Goal: Task Accomplishment & Management: Manage account settings

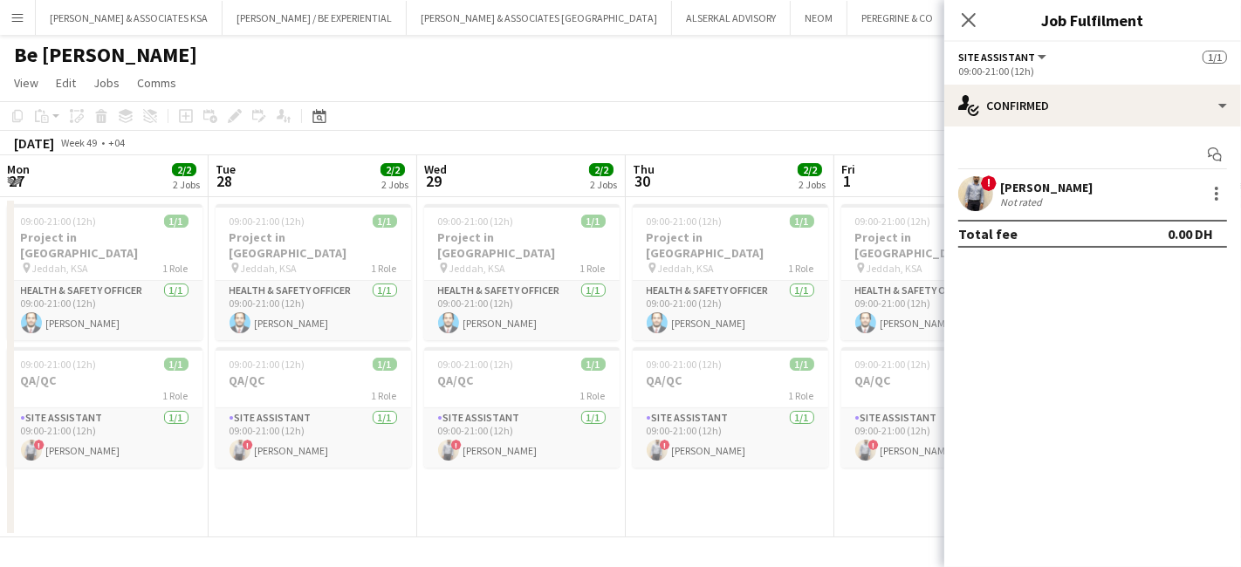
scroll to position [0, 599]
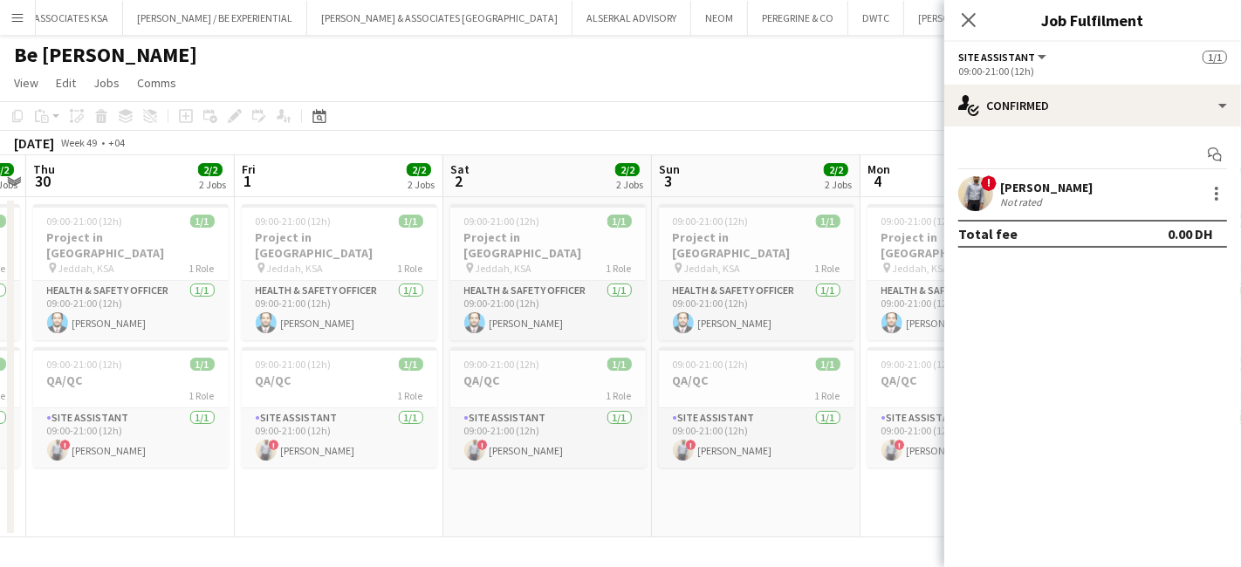
click at [21, 9] on button "Menu" at bounding box center [17, 17] width 35 height 35
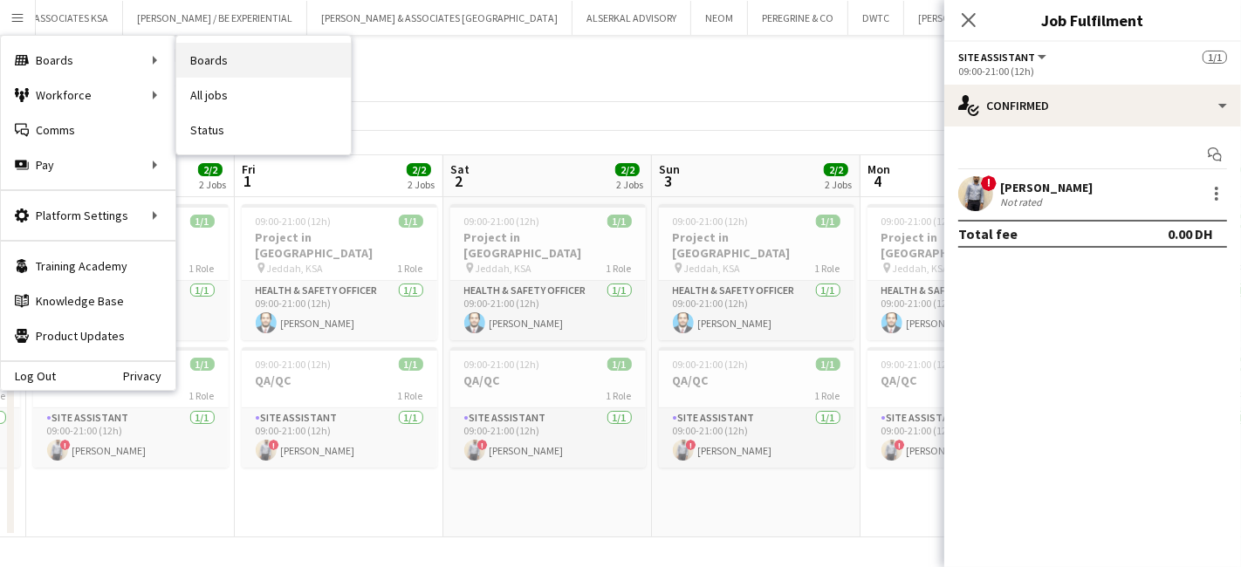
click at [199, 59] on link "Boards" at bounding box center [263, 60] width 174 height 35
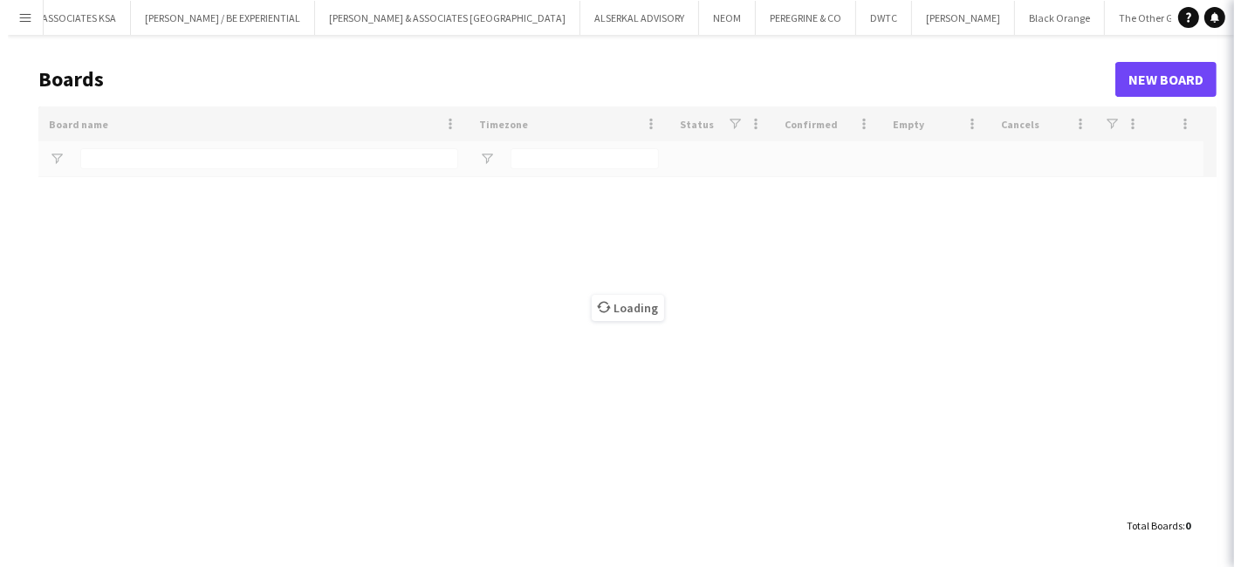
scroll to position [0, 99]
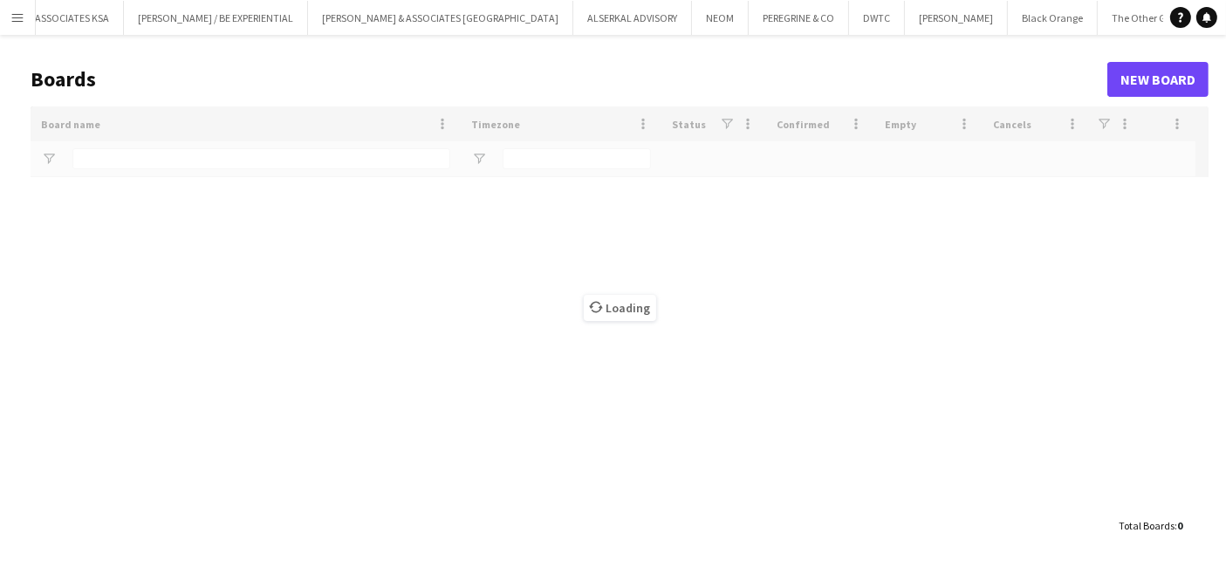
type input "*"
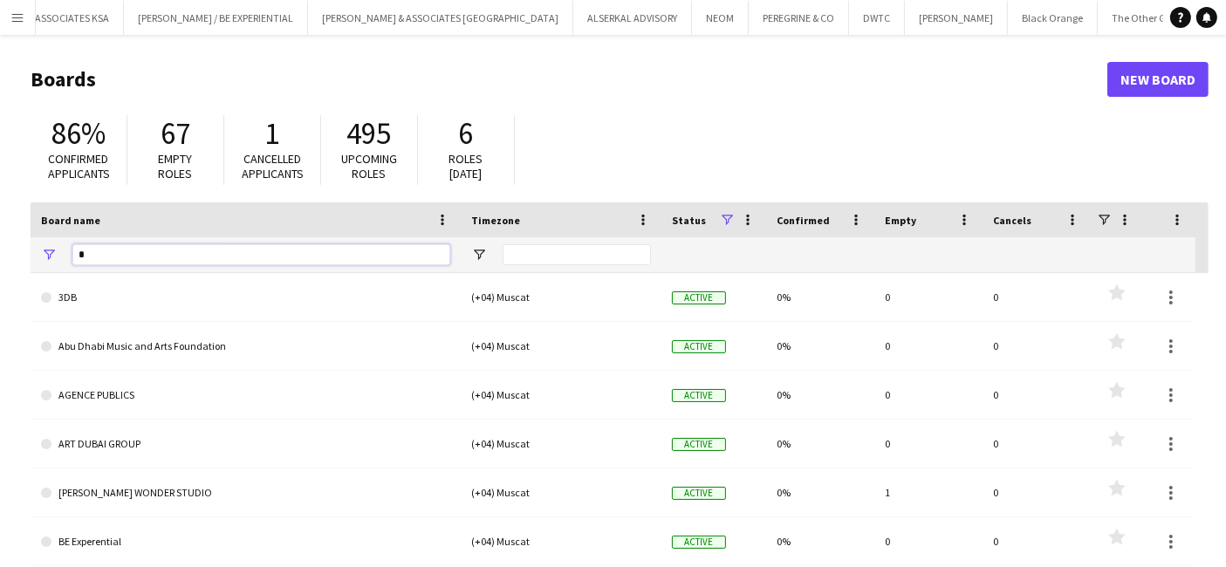
drag, startPoint x: 175, startPoint y: 254, endPoint x: -6, endPoint y: 243, distance: 181.8
click at [0, 243] on html "Menu Boards Boards Boards All jobs Status Workforce Workforce My Workforce Recr…" at bounding box center [613, 332] width 1226 height 665
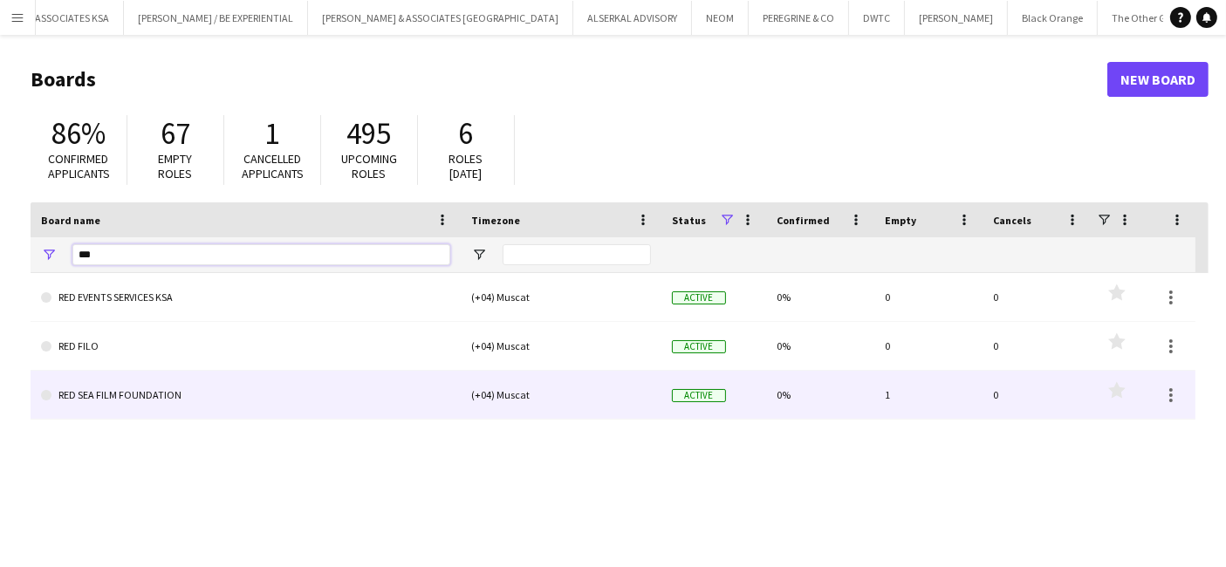
type input "***"
click at [119, 383] on link "RED SEA FILM FOUNDATION" at bounding box center [245, 395] width 409 height 49
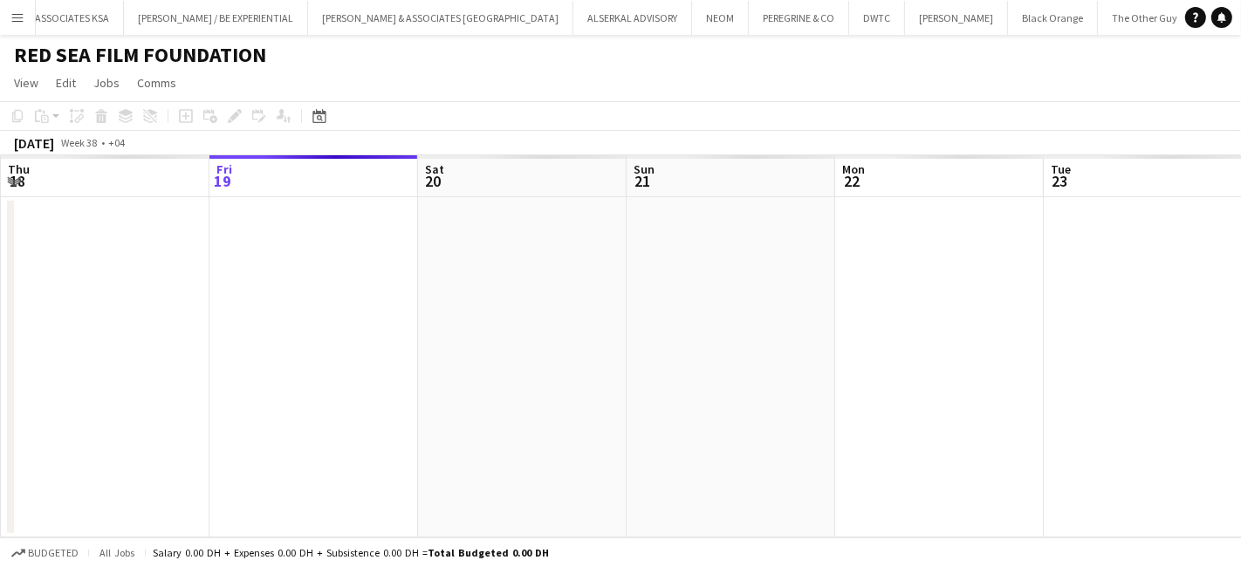
scroll to position [0, 251]
click at [318, 113] on icon at bounding box center [318, 116] width 13 height 14
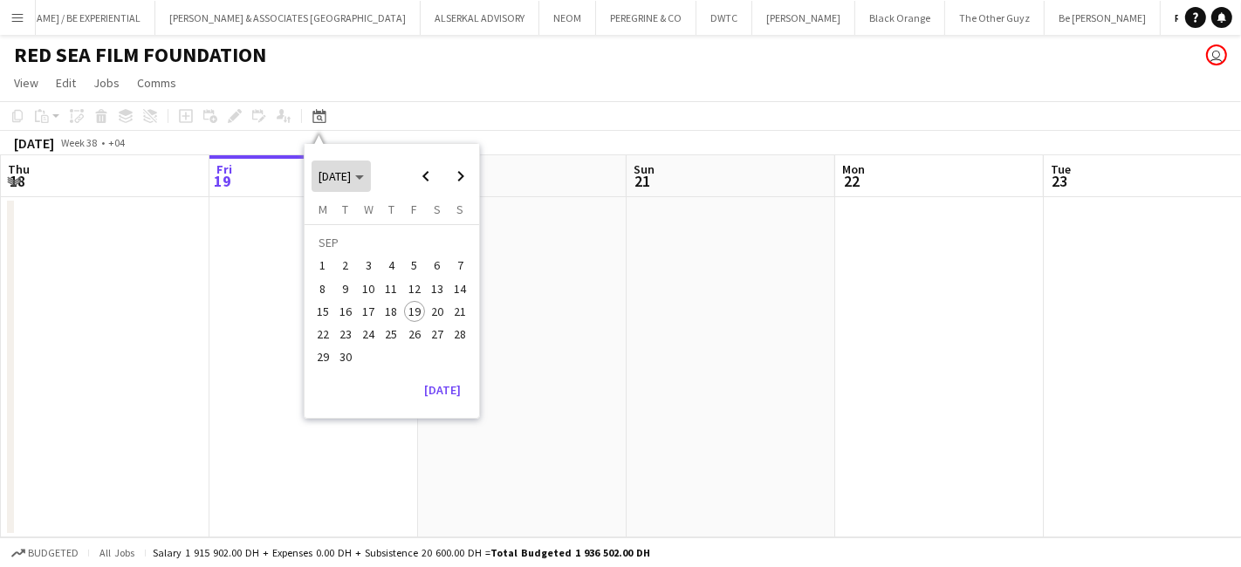
click at [371, 170] on span "Choose month and year" at bounding box center [340, 176] width 59 height 42
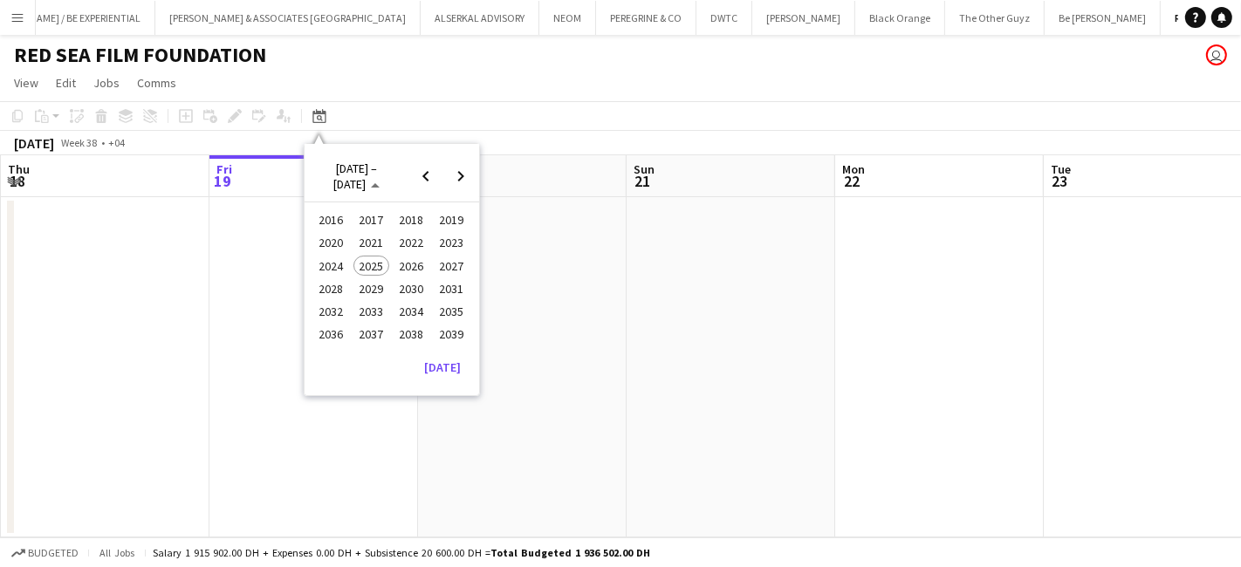
click at [318, 256] on span "2024" at bounding box center [331, 266] width 36 height 21
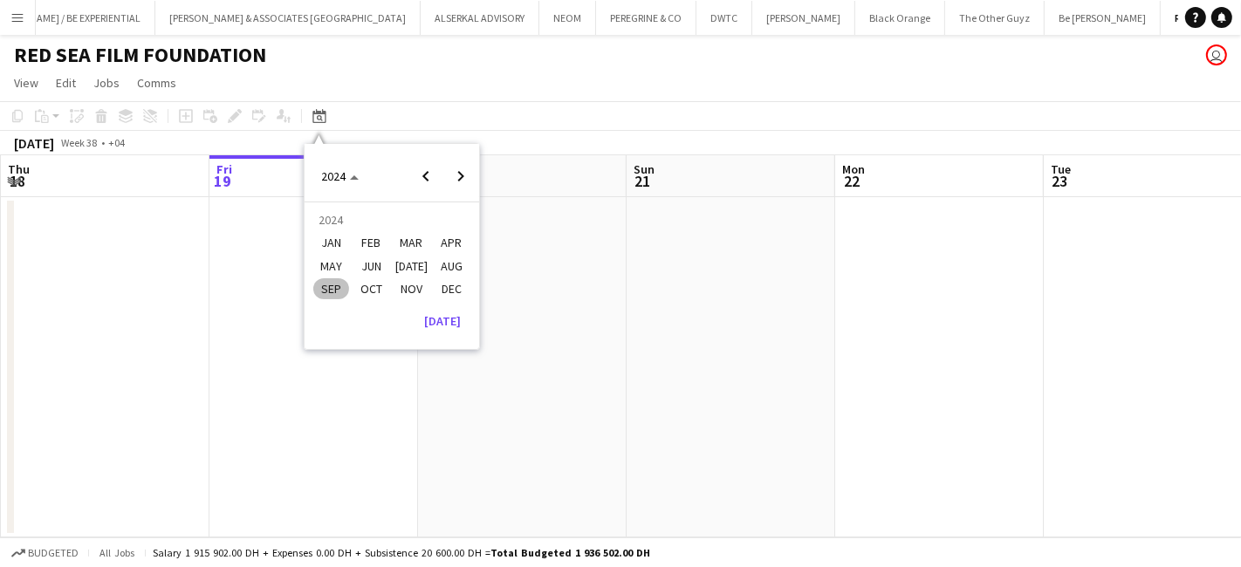
click at [336, 282] on span "SEP" at bounding box center [331, 288] width 36 height 21
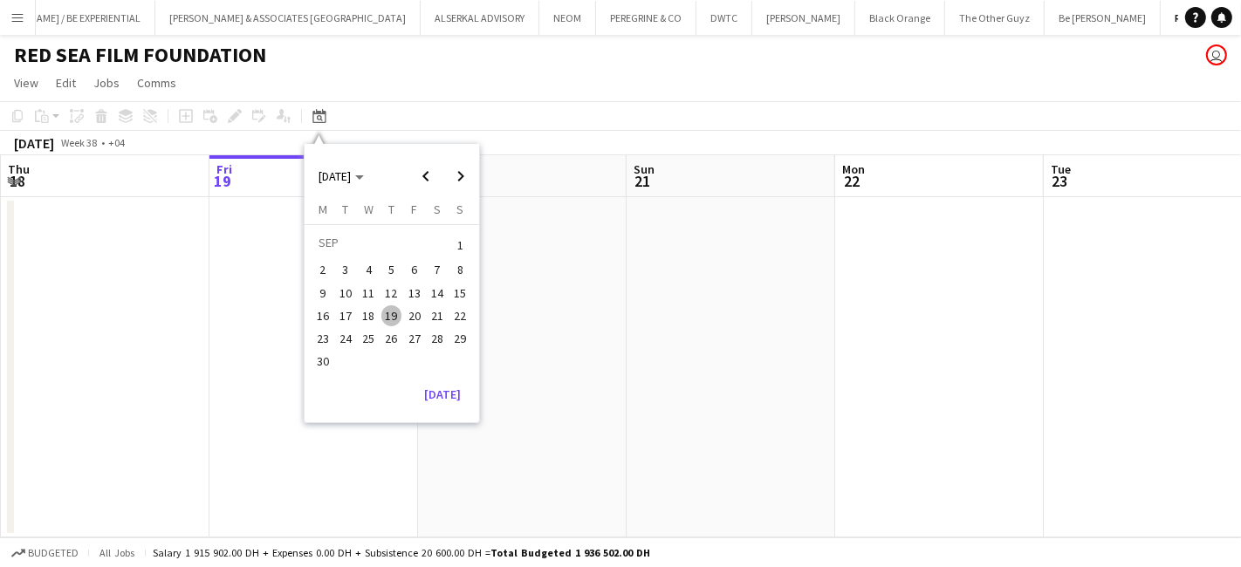
click at [384, 295] on span "12" at bounding box center [391, 293] width 21 height 21
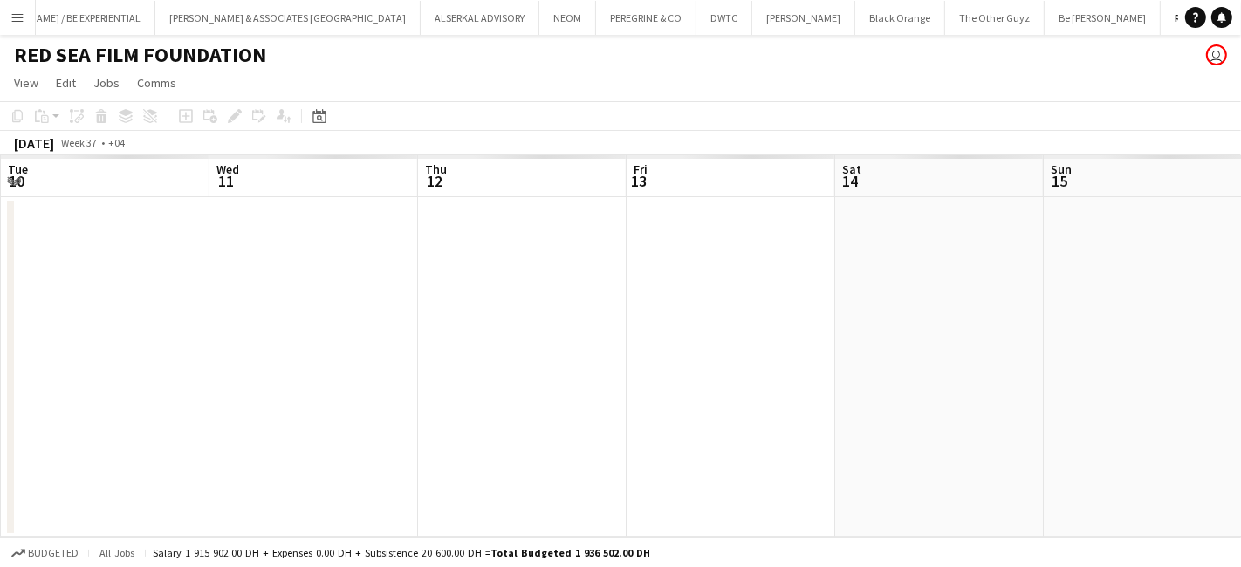
scroll to position [0, 599]
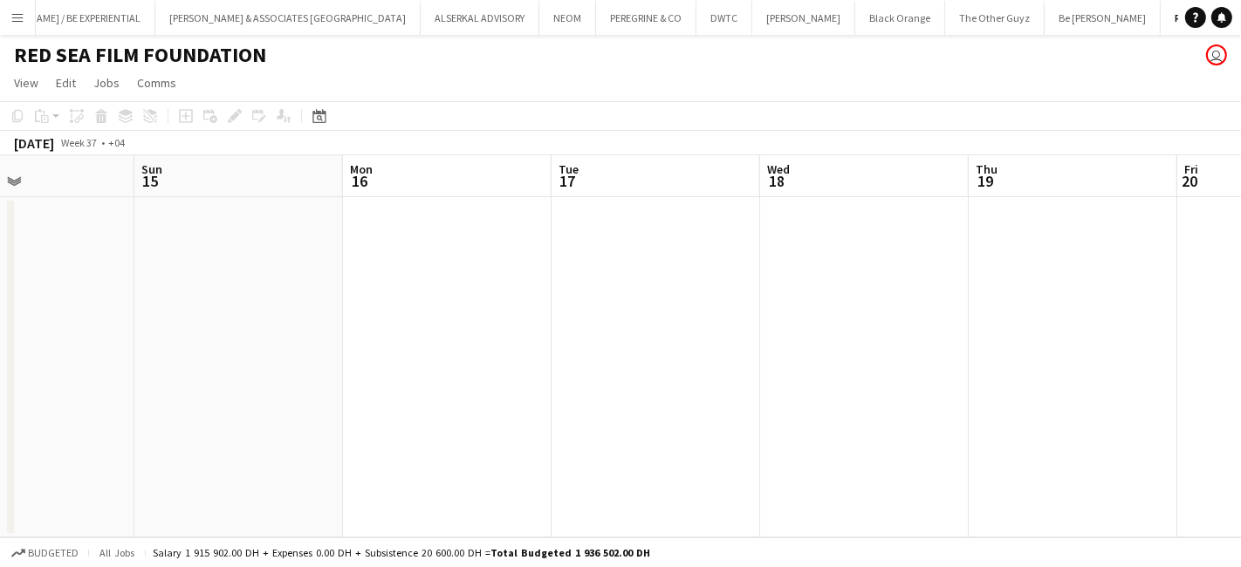
drag, startPoint x: 870, startPoint y: 417, endPoint x: 642, endPoint y: 443, distance: 229.2
click at [154, 448] on app-calendar-viewport "Wed 11 Thu 12 Fri 13 Sat 14 Sun 15 Mon 16 Tue 17 Wed 18 Thu 19 Fri 20 Sat 21" at bounding box center [620, 346] width 1241 height 382
drag, startPoint x: 894, startPoint y: 432, endPoint x: 106, endPoint y: 444, distance: 788.8
click at [106, 445] on app-calendar-viewport "Sun 15 Mon 16 Tue 17 Wed 18 Thu 19 Fri 20 Sat 21 Sun 22 Mon 23 Tue 24 Wed 25" at bounding box center [620, 346] width 1241 height 382
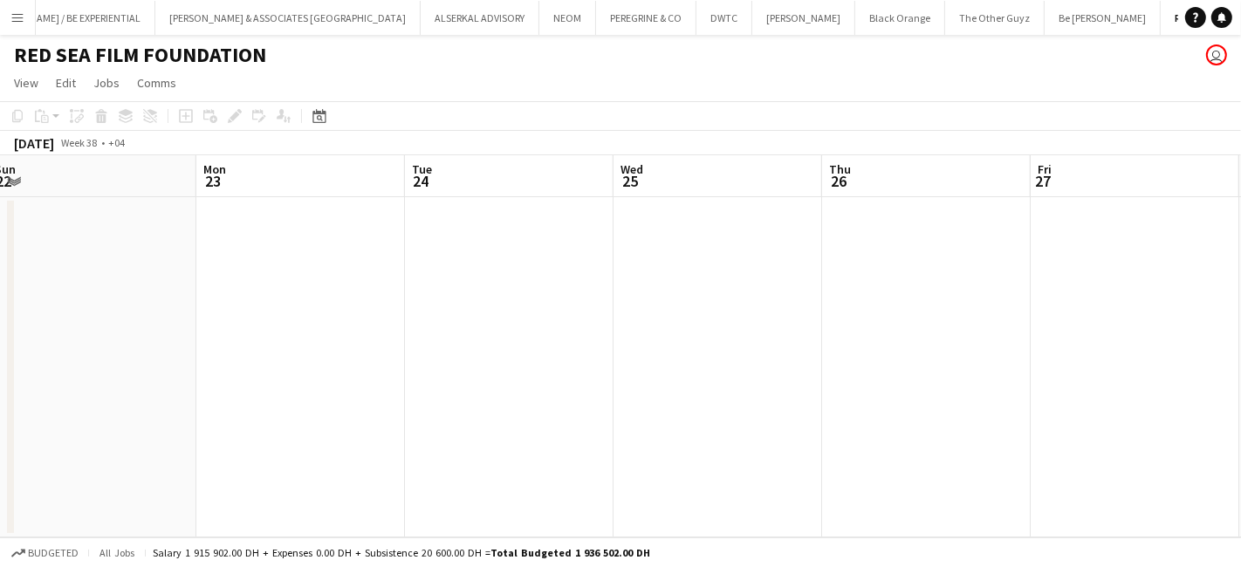
drag, startPoint x: 393, startPoint y: 457, endPoint x: 28, endPoint y: 443, distance: 365.8
click at [0, 442] on html "Menu Boards Boards Boards All jobs Status Workforce Workforce My Workforce Recr…" at bounding box center [620, 283] width 1241 height 567
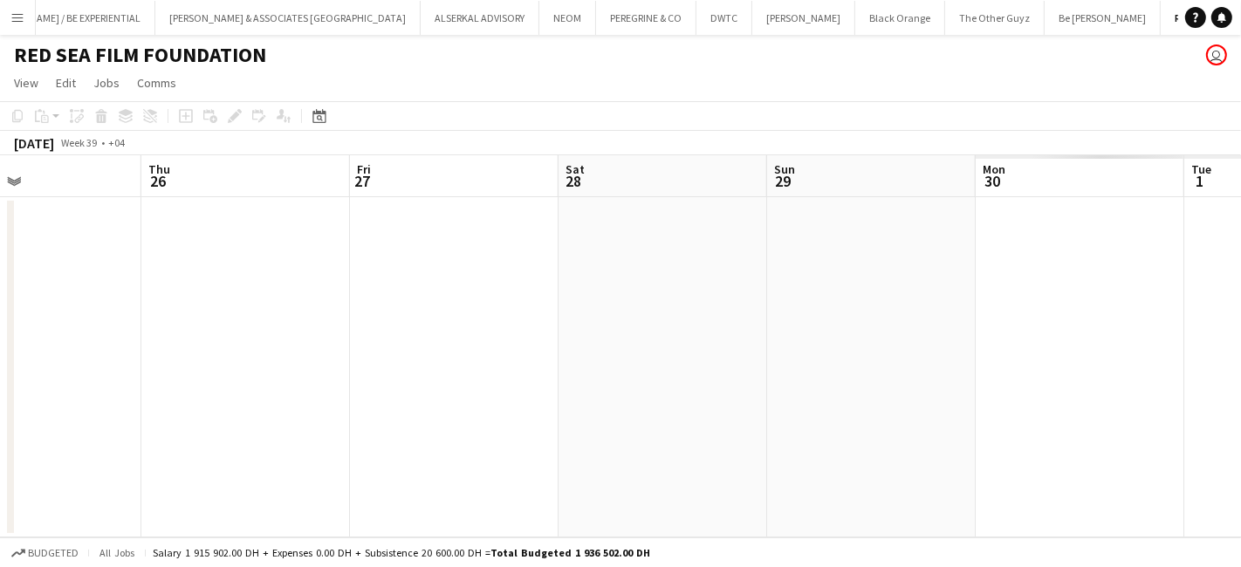
drag, startPoint x: 349, startPoint y: 490, endPoint x: 64, endPoint y: 475, distance: 285.7
click at [64, 475] on app-calendar-viewport "Sun 22 Mon 23 Tue 24 Wed 25 Thu 26 Fri 27 Sat 28 Sun 29 Mon 30 Tue 1 Wed 2" at bounding box center [620, 346] width 1241 height 382
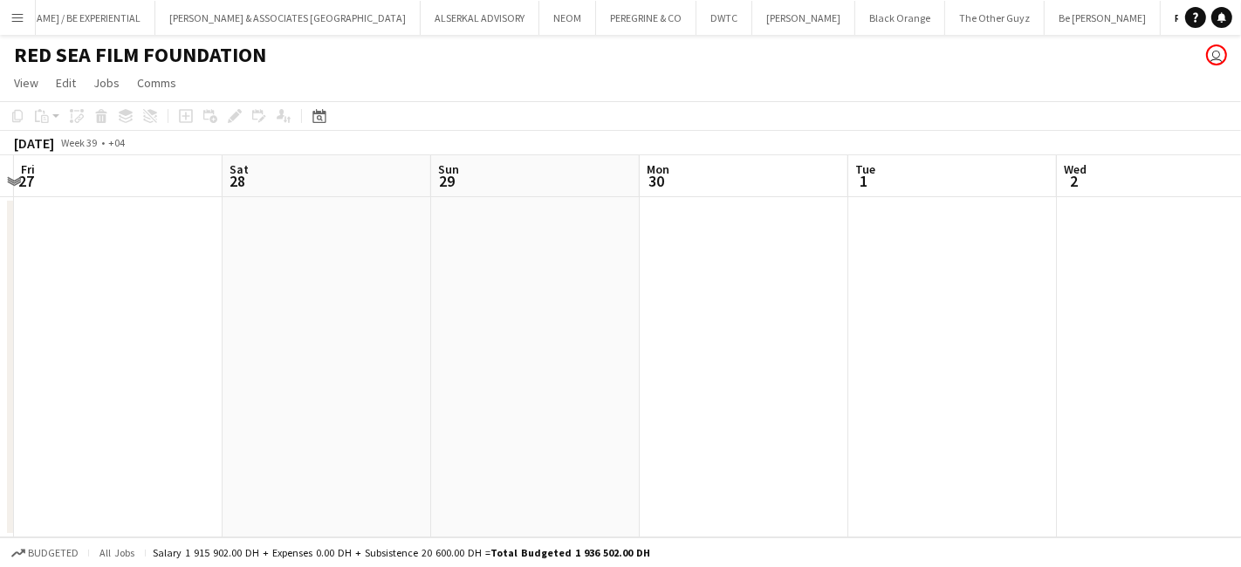
drag, startPoint x: 914, startPoint y: 486, endPoint x: 204, endPoint y: 462, distance: 710.6
click at [203, 463] on app-calendar-viewport "Tue 24 Wed 25 Thu 26 Fri 27 Sat 28 Sun 29 Mon 30 Tue 1 Wed 2 Thu 3 Fri 4" at bounding box center [620, 346] width 1241 height 382
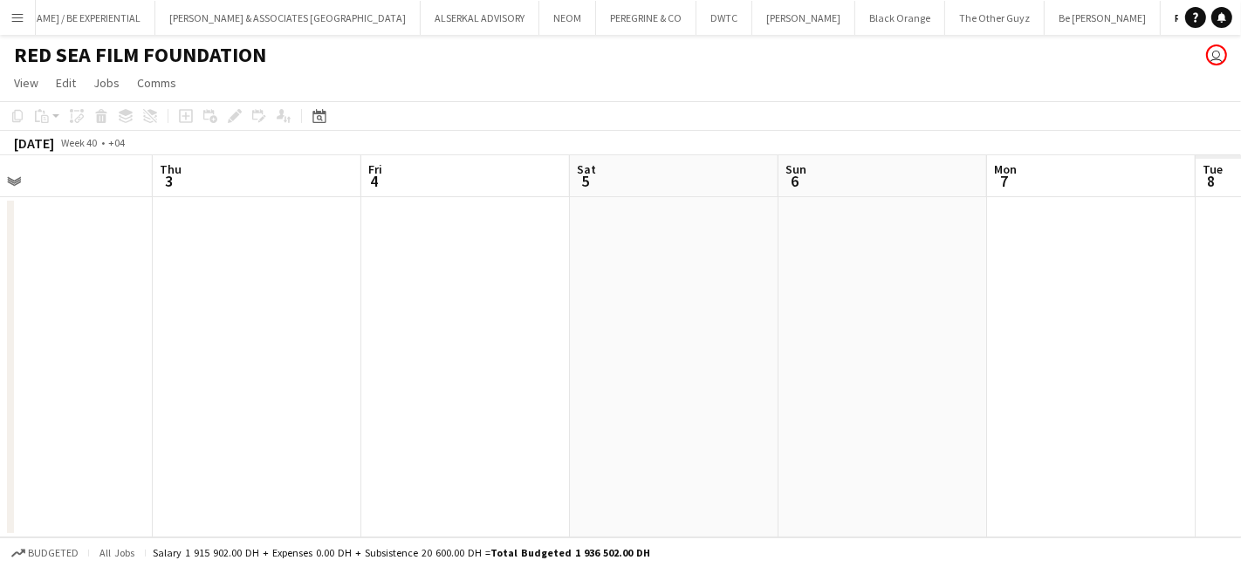
drag, startPoint x: 857, startPoint y: 437, endPoint x: 481, endPoint y: 415, distance: 376.7
click at [176, 427] on app-calendar-viewport "Sun 29 Mon 30 Tue 1 Wed 2 Thu 3 Fri 4 Sat 5 Sun 6 Mon 7 Tue 8 Wed 9" at bounding box center [620, 346] width 1241 height 382
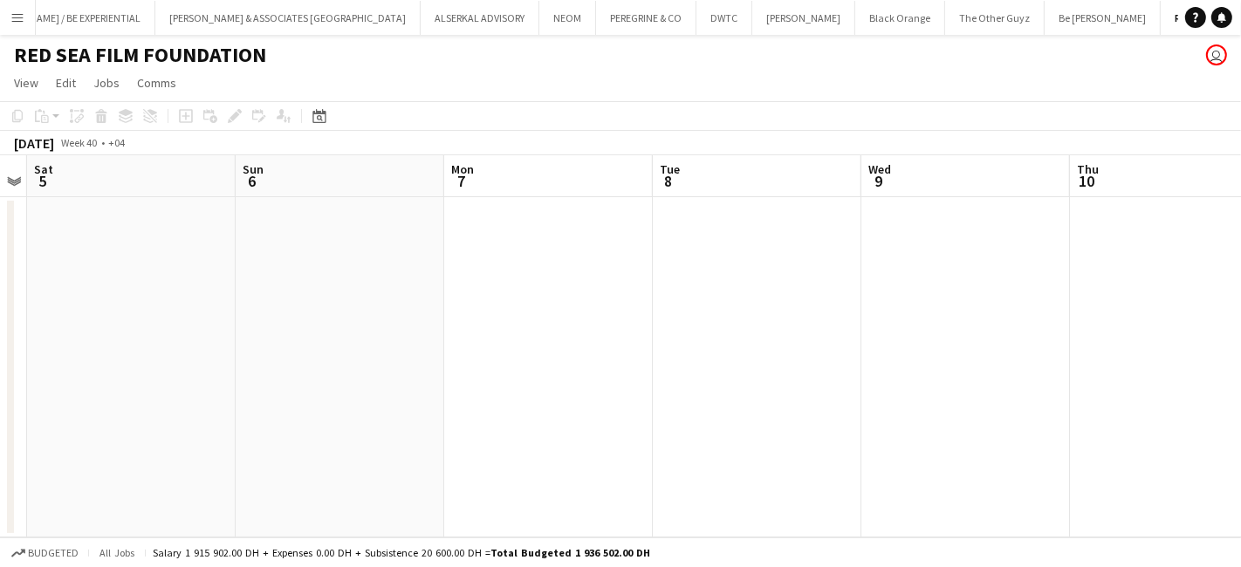
drag, startPoint x: 543, startPoint y: 434, endPoint x: 244, endPoint y: 375, distance: 304.2
click at [175, 407] on app-calendar-viewport "Wed 2 Thu 3 Fri 4 Sat 5 Sun 6 Mon 7 Tue 8 Wed 9 Thu 10 Fri 11 Sat 12" at bounding box center [620, 346] width 1241 height 382
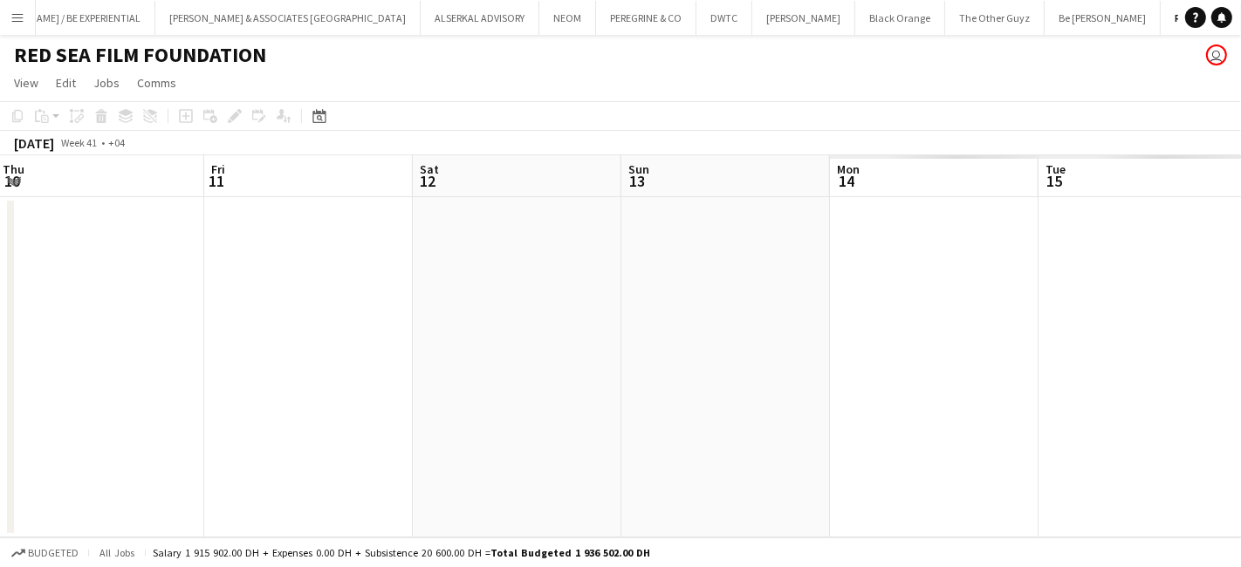
drag, startPoint x: 885, startPoint y: 364, endPoint x: -24, endPoint y: 362, distance: 909.1
click at [0, 362] on html "Menu Boards Boards Boards All jobs Status Workforce Workforce My Workforce Recr…" at bounding box center [620, 283] width 1241 height 567
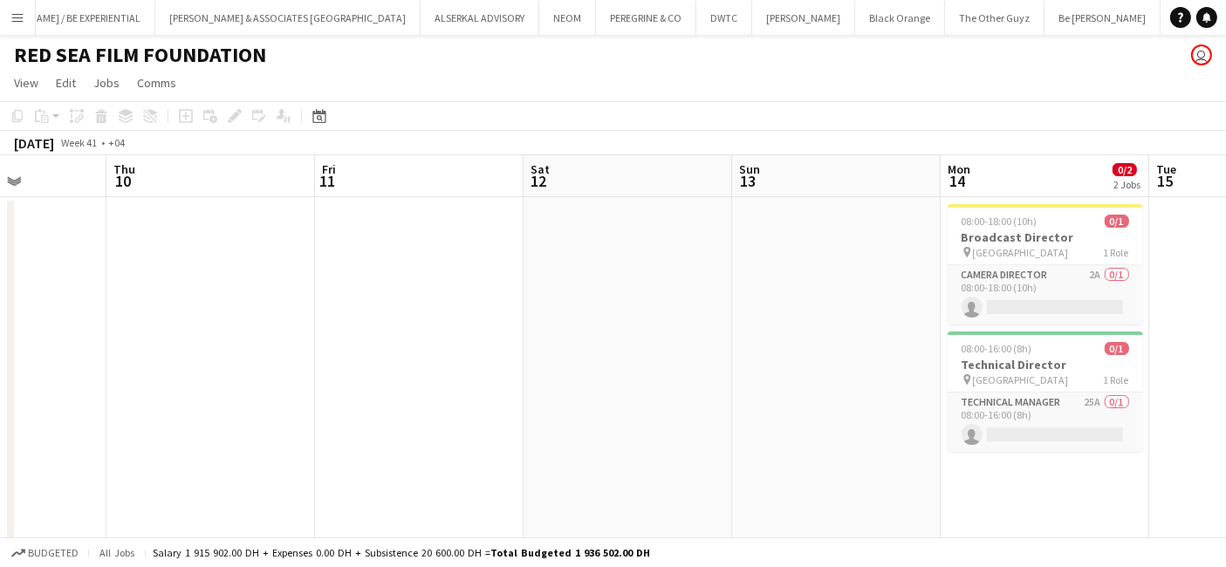
scroll to position [0, 626]
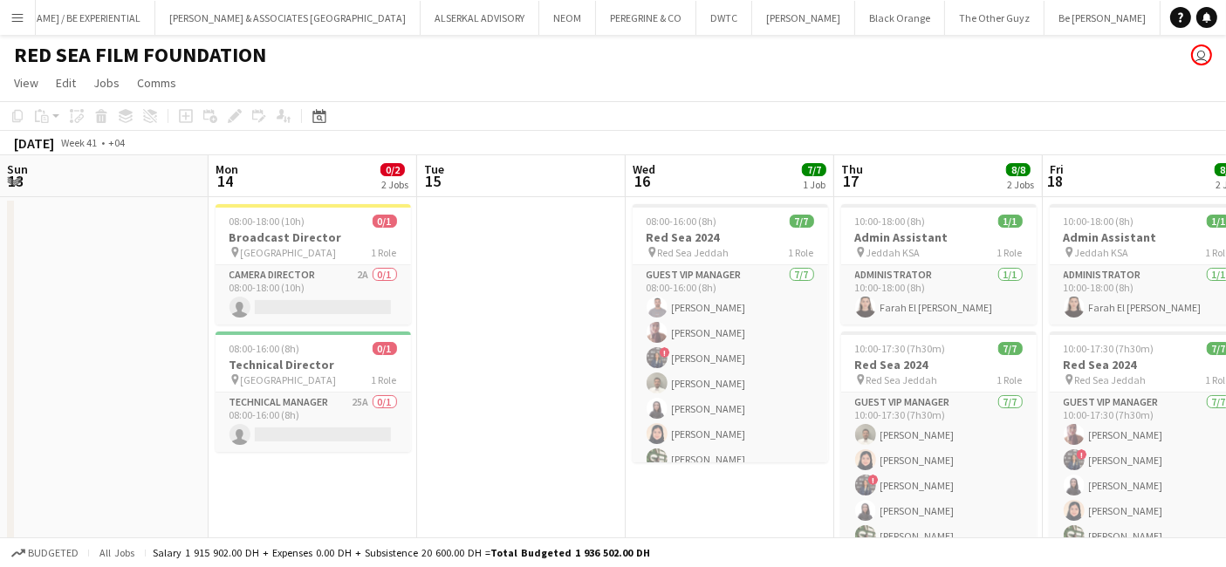
drag, startPoint x: 686, startPoint y: 359, endPoint x: -210, endPoint y: 362, distance: 896.0
click at [0, 362] on html "Menu Boards Boards Boards All jobs Status Workforce Workforce My Workforce Recr…" at bounding box center [613, 400] width 1226 height 800
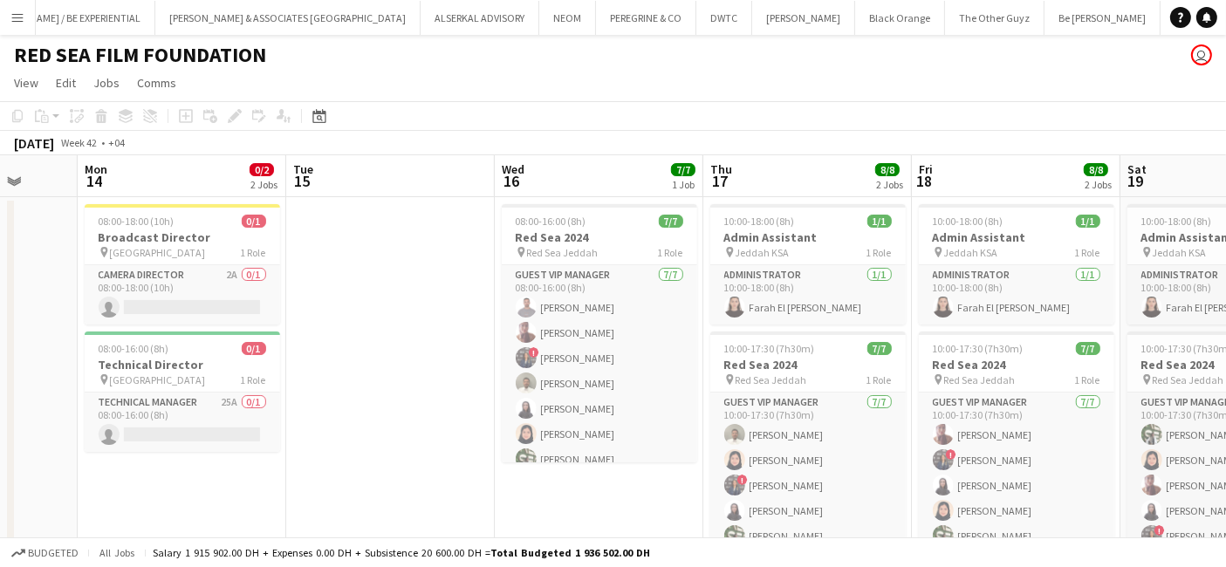
drag, startPoint x: 555, startPoint y: 290, endPoint x: 202, endPoint y: 295, distance: 353.4
click at [204, 295] on app-calendar-viewport "Fri 11 Sat 12 Sun 13 Mon 14 0/2 2 Jobs Tue 15 Wed 16 7/7 1 Job Thu 17 8/8 2 Job…" at bounding box center [613, 462] width 1226 height 615
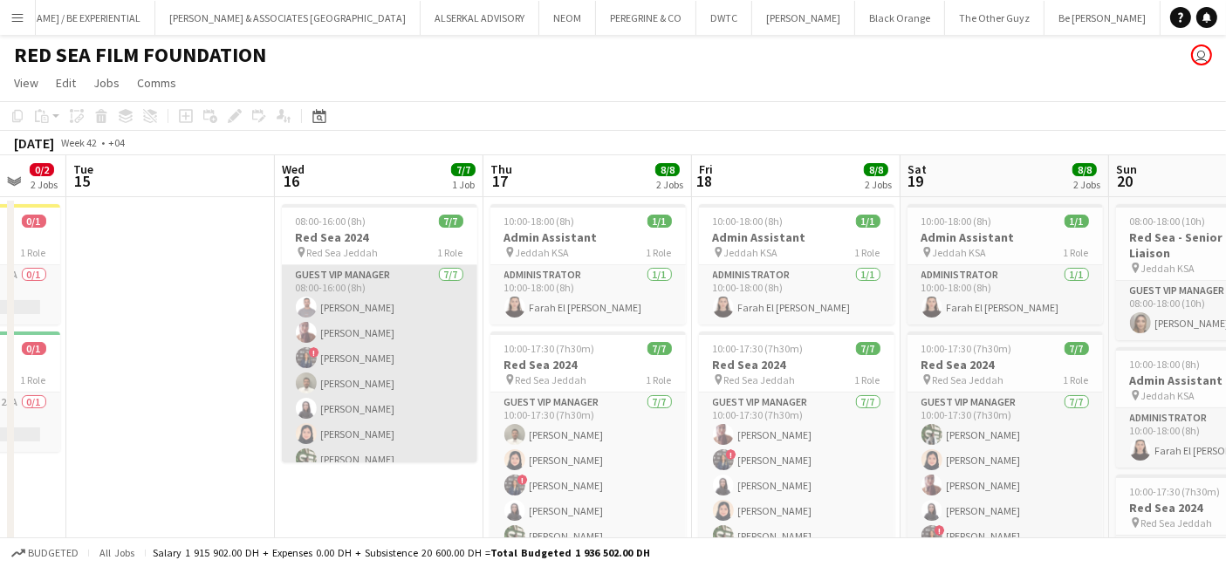
click at [401, 294] on app-card-role "Guest VIP Manager [DATE] 08:00-16:00 (8h) [PERSON_NAME] [PERSON_NAME] ! [PERSON…" at bounding box center [379, 370] width 195 height 211
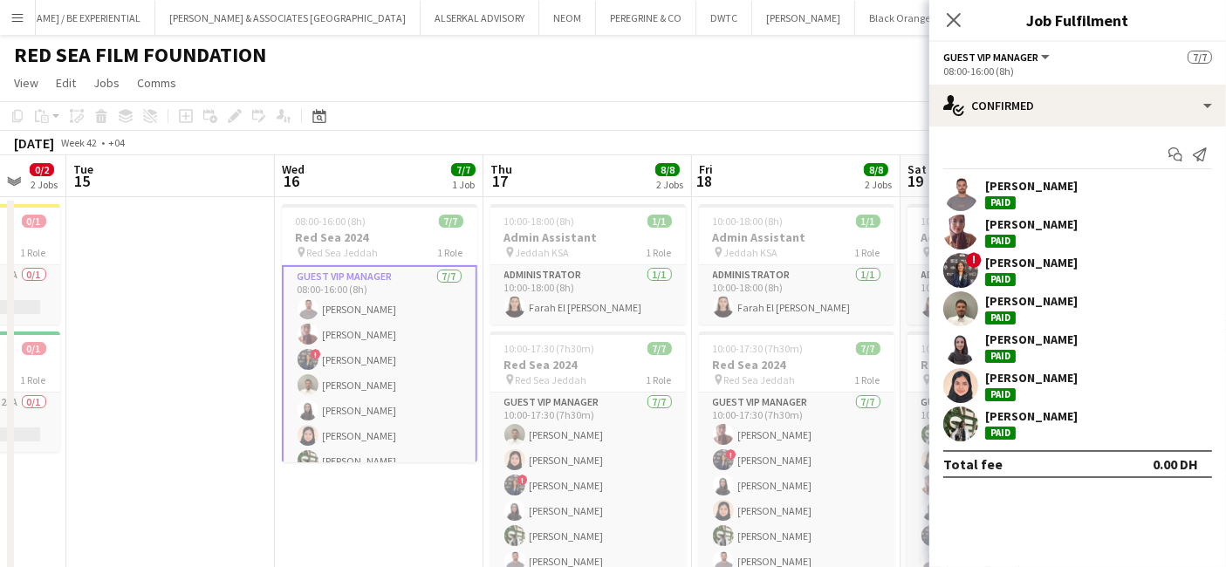
click at [1039, 222] on div "[PERSON_NAME]" at bounding box center [1031, 224] width 92 height 16
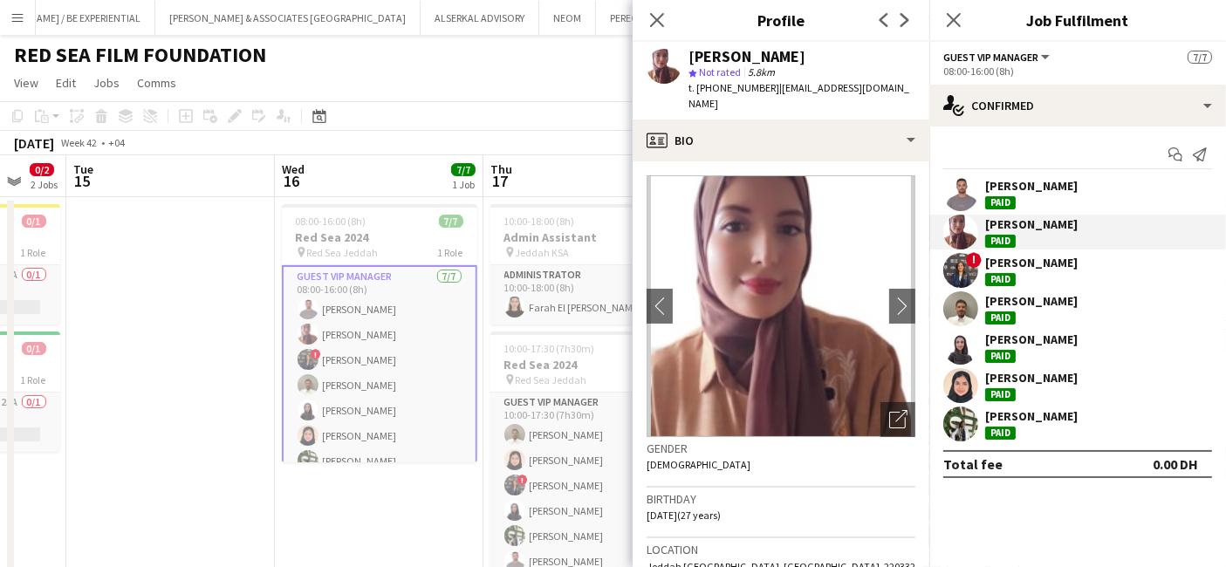
drag, startPoint x: 659, startPoint y: 16, endPoint x: 692, endPoint y: 33, distance: 37.5
click at [659, 16] on icon "Close pop-in" at bounding box center [657, 20] width 14 height 14
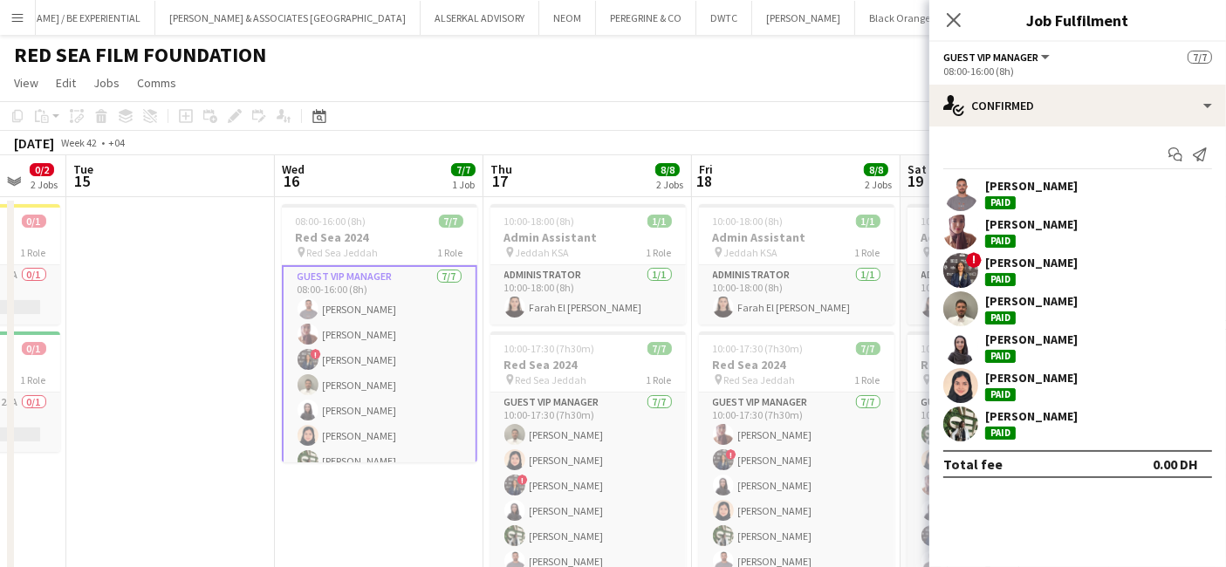
click at [1045, 263] on div "[PERSON_NAME]" at bounding box center [1031, 263] width 92 height 16
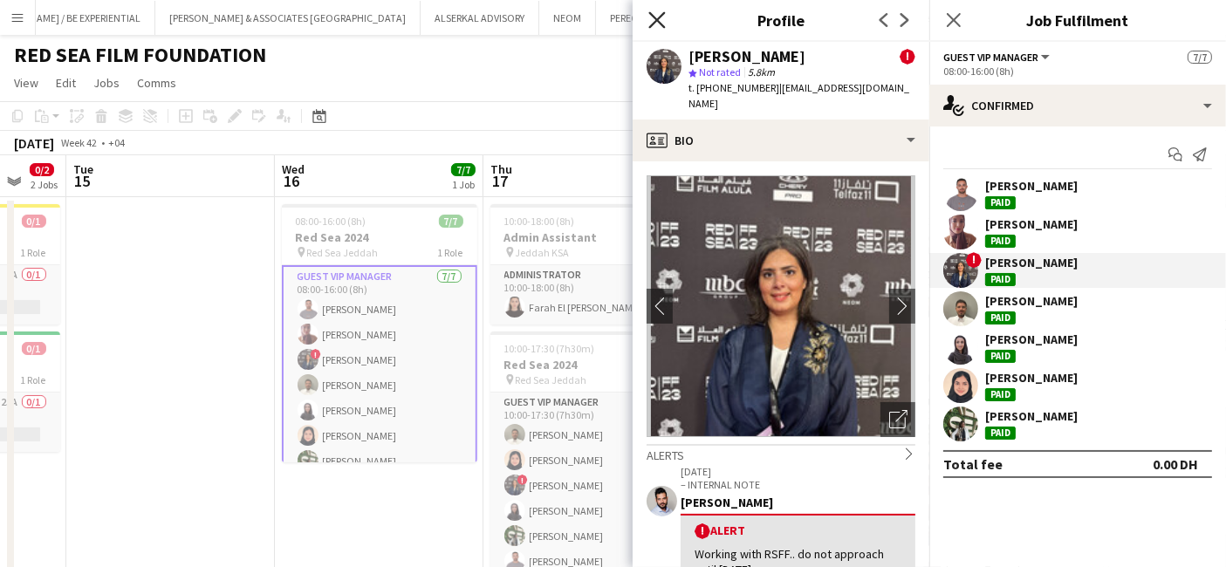
click at [655, 21] on icon at bounding box center [656, 19] width 17 height 17
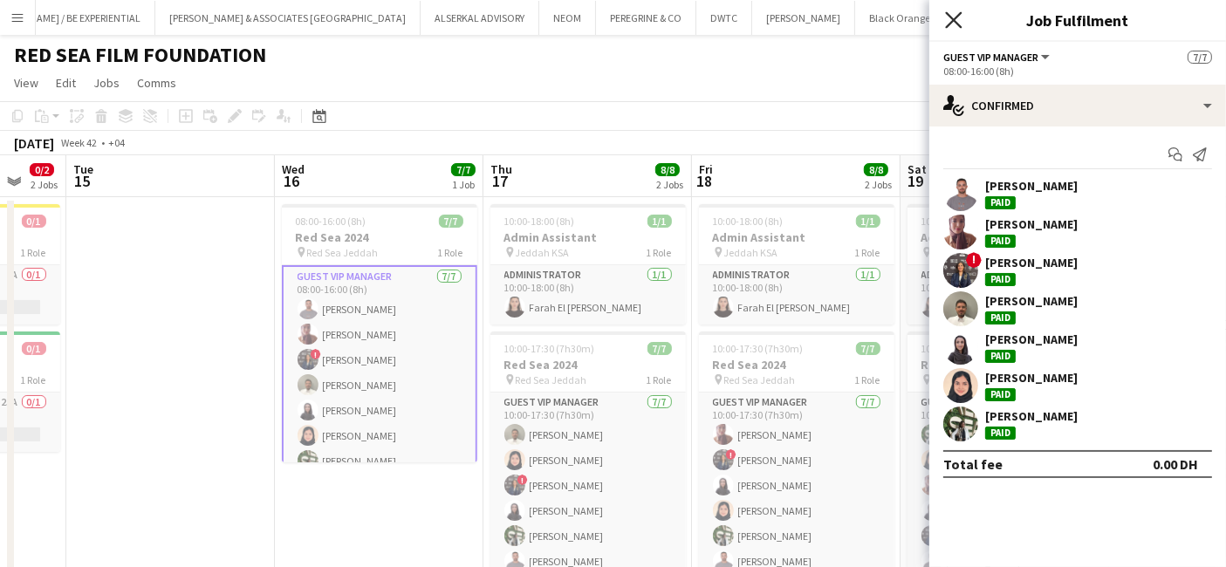
click at [950, 17] on icon at bounding box center [953, 19] width 17 height 17
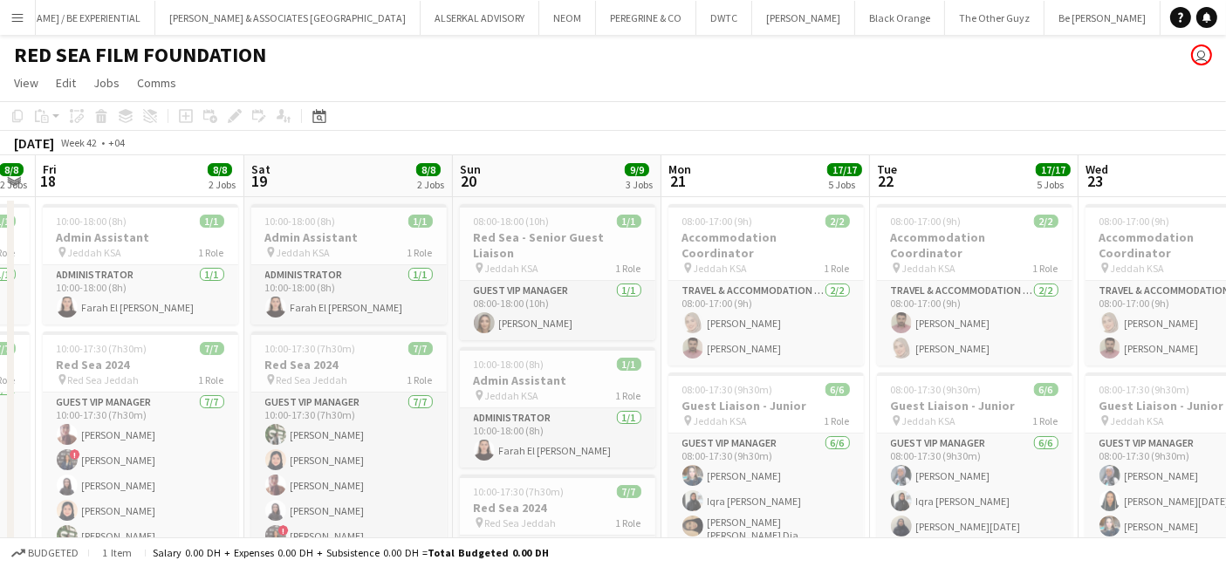
scroll to position [0, 591]
drag, startPoint x: 1035, startPoint y: 338, endPoint x: 378, endPoint y: 375, distance: 658.0
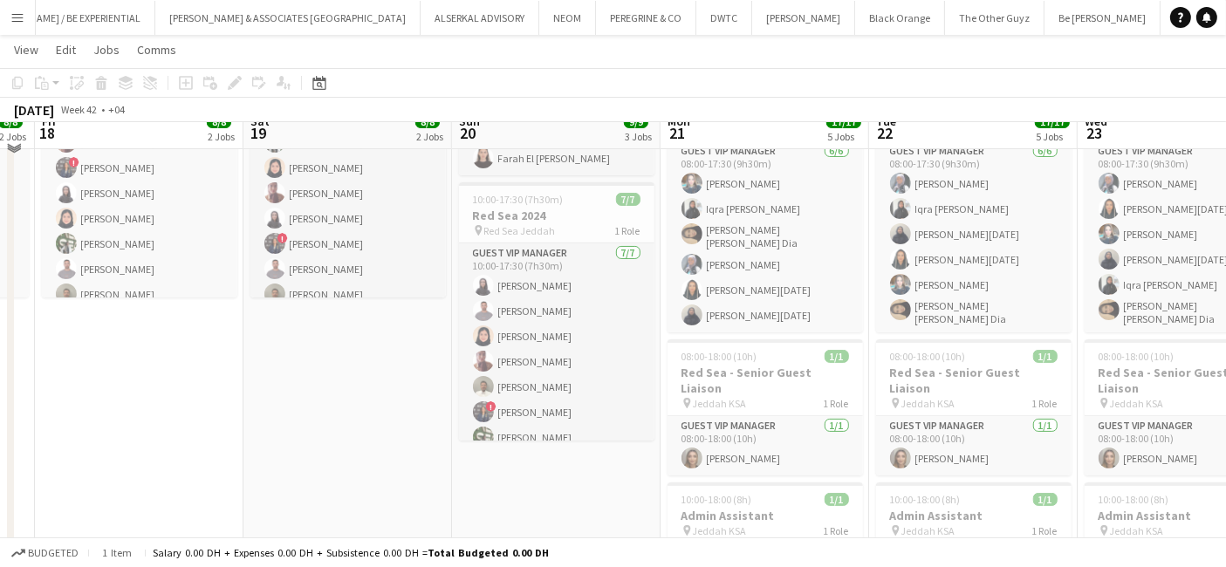
scroll to position [194, 0]
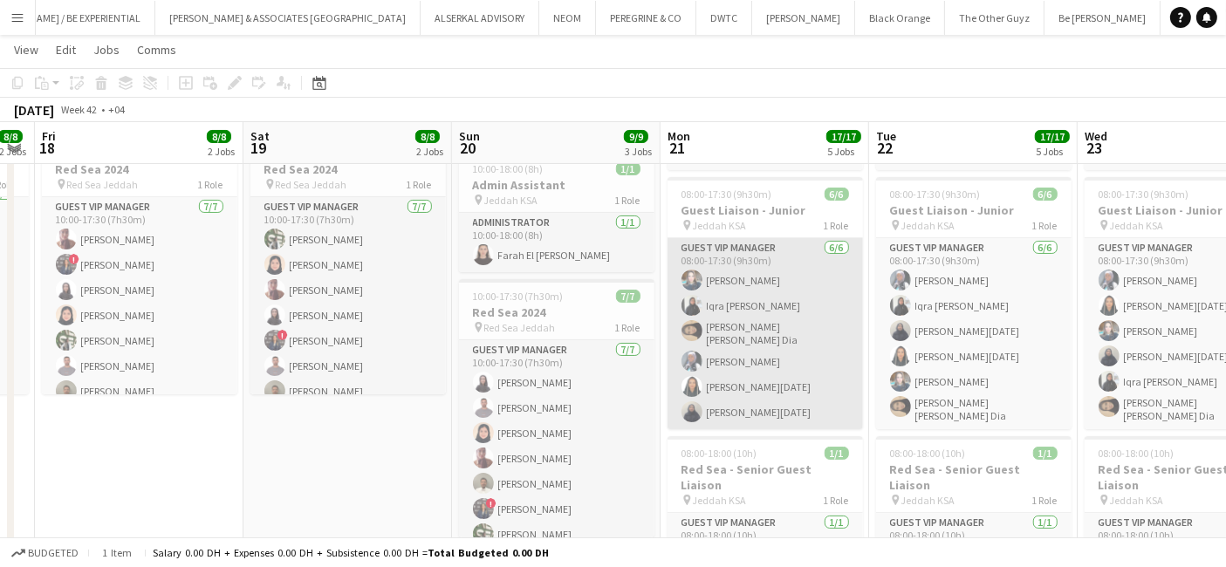
click at [755, 238] on app-card-role "Guest VIP Manager [DATE] 08:00-17:30 (9h30m) [PERSON_NAME] Iqra [PERSON_NAME] […" at bounding box center [764, 333] width 195 height 191
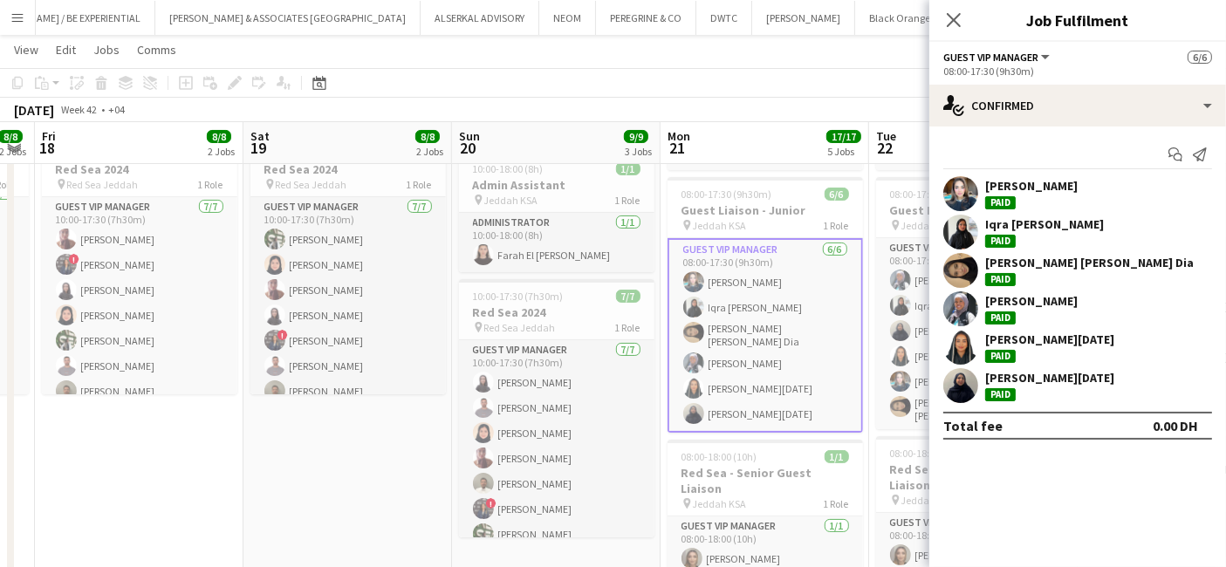
click at [1040, 186] on div "[PERSON_NAME]" at bounding box center [1031, 186] width 92 height 16
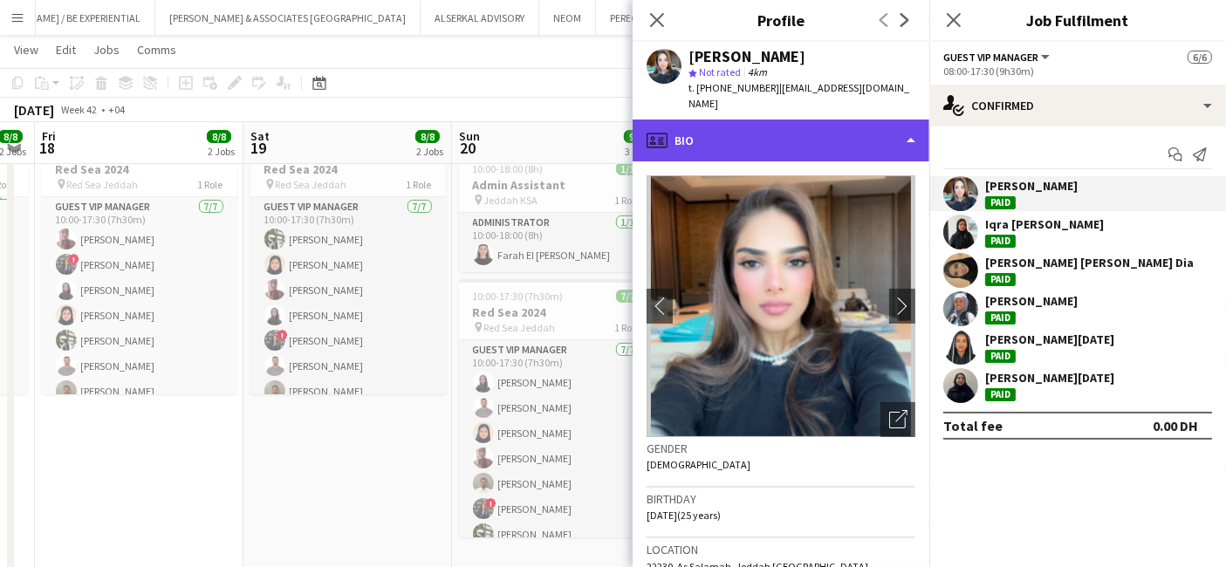
click at [750, 120] on div "profile Bio" at bounding box center [781, 141] width 297 height 42
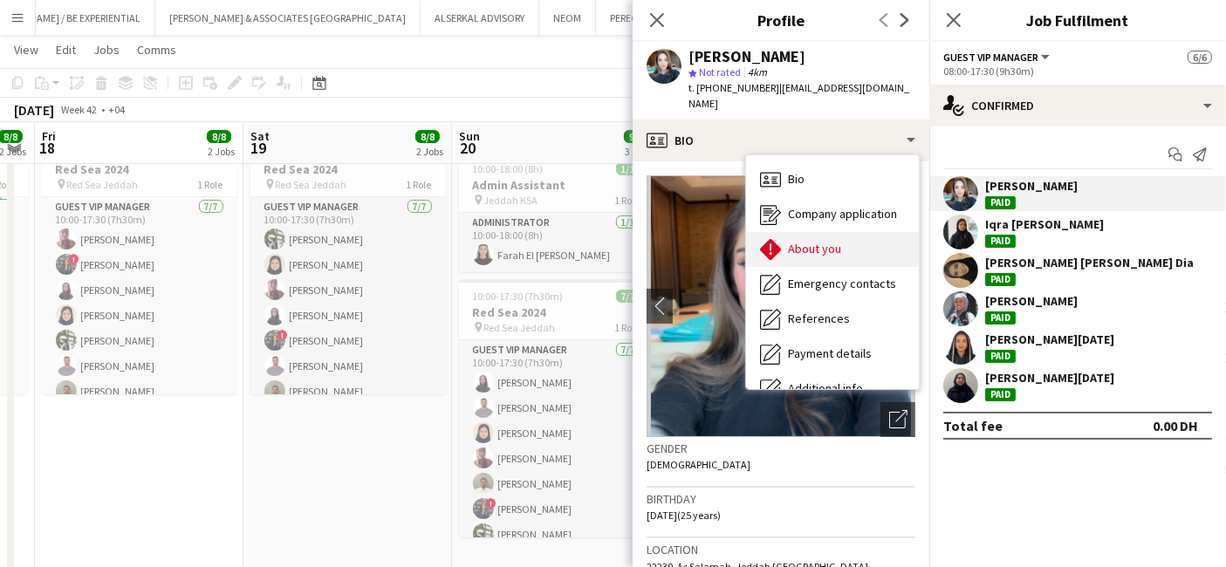
click at [780, 232] on div "About you About you" at bounding box center [832, 249] width 173 height 35
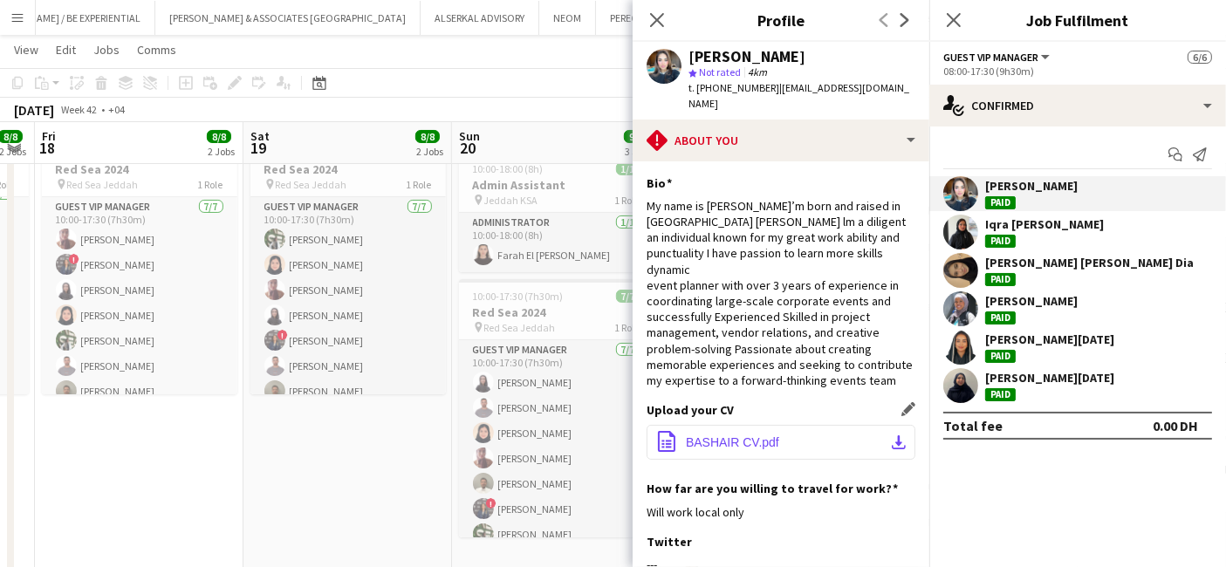
click at [779, 425] on button "office-file-sheet BASHAIR CV.pdf download-bottom" at bounding box center [780, 442] width 269 height 35
click at [1034, 377] on div "[PERSON_NAME][DATE]" at bounding box center [1049, 378] width 129 height 16
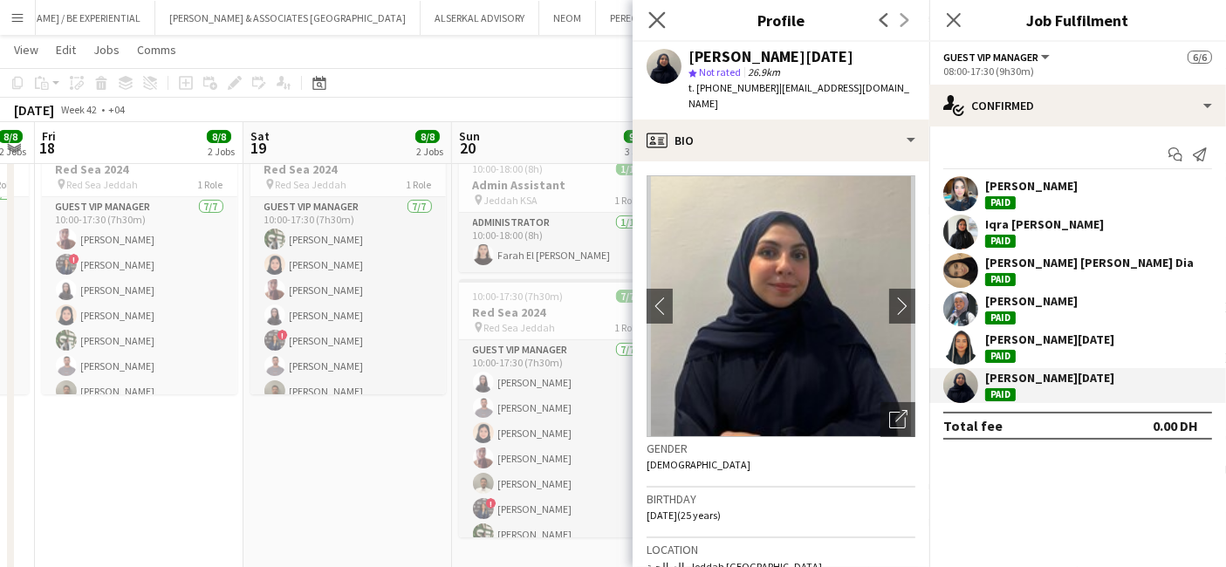
click at [656, 10] on app-icon "Close pop-in" at bounding box center [657, 20] width 25 height 25
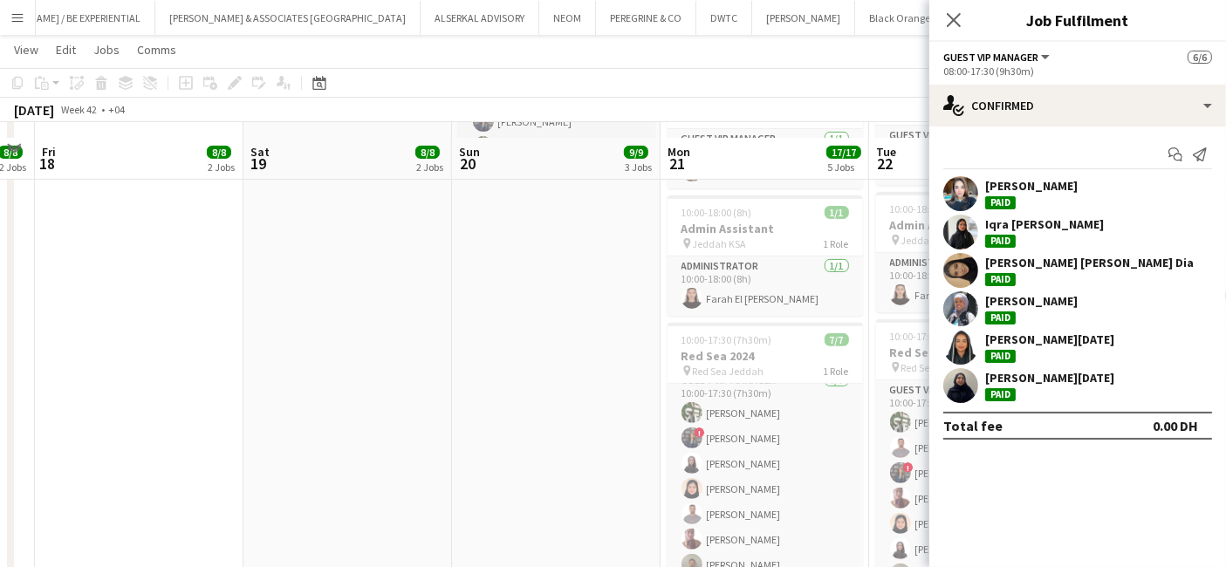
scroll to position [678, 0]
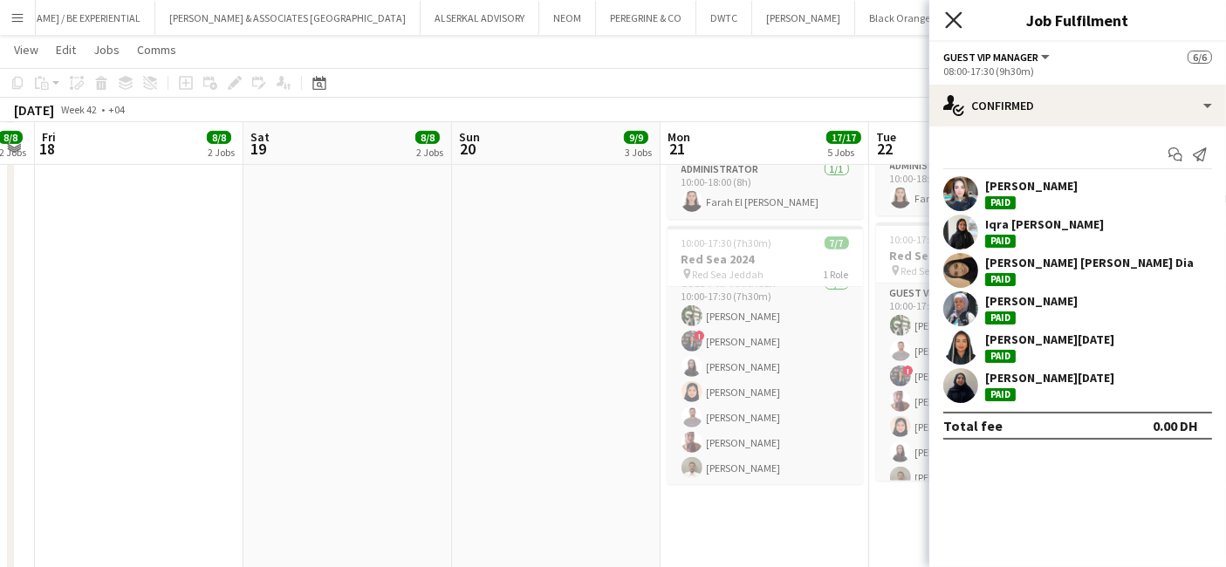
click at [949, 18] on icon "Close pop-in" at bounding box center [953, 19] width 17 height 17
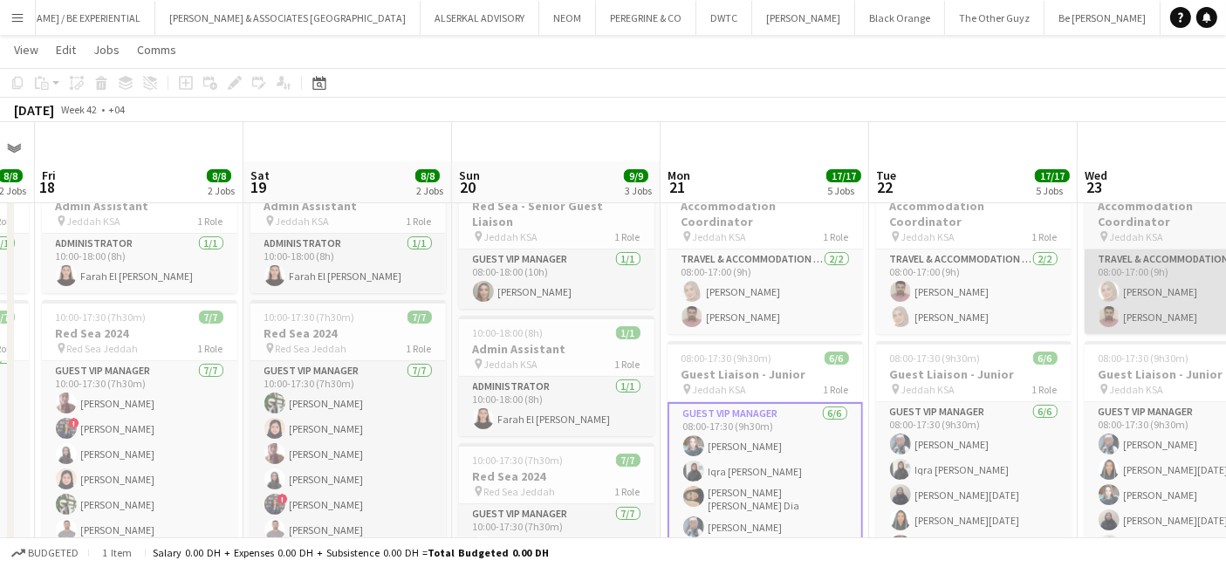
scroll to position [0, 0]
